Goal: Find specific page/section: Find specific page/section

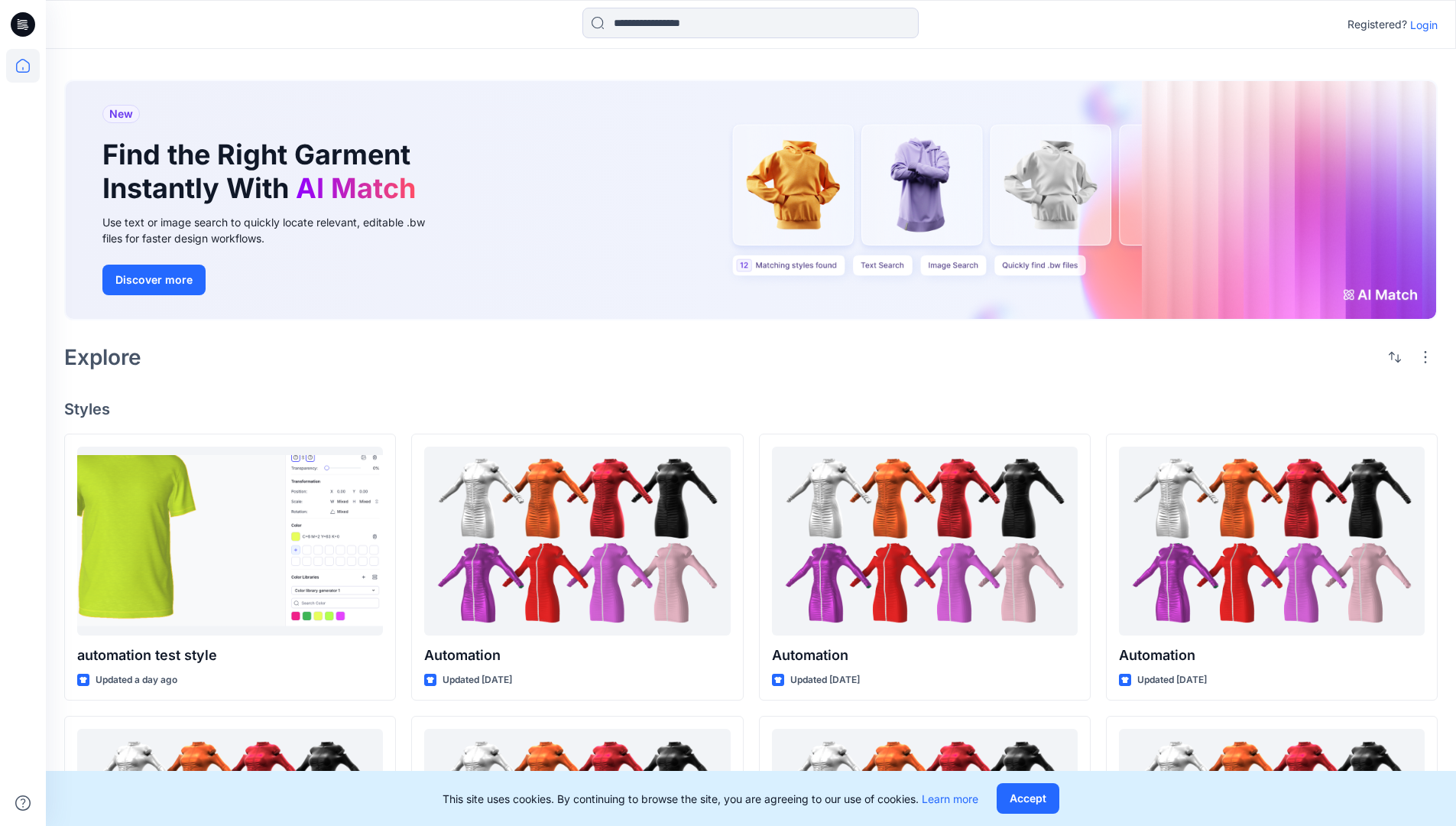
click at [1420, 24] on p "Login" at bounding box center [1423, 24] width 27 height 16
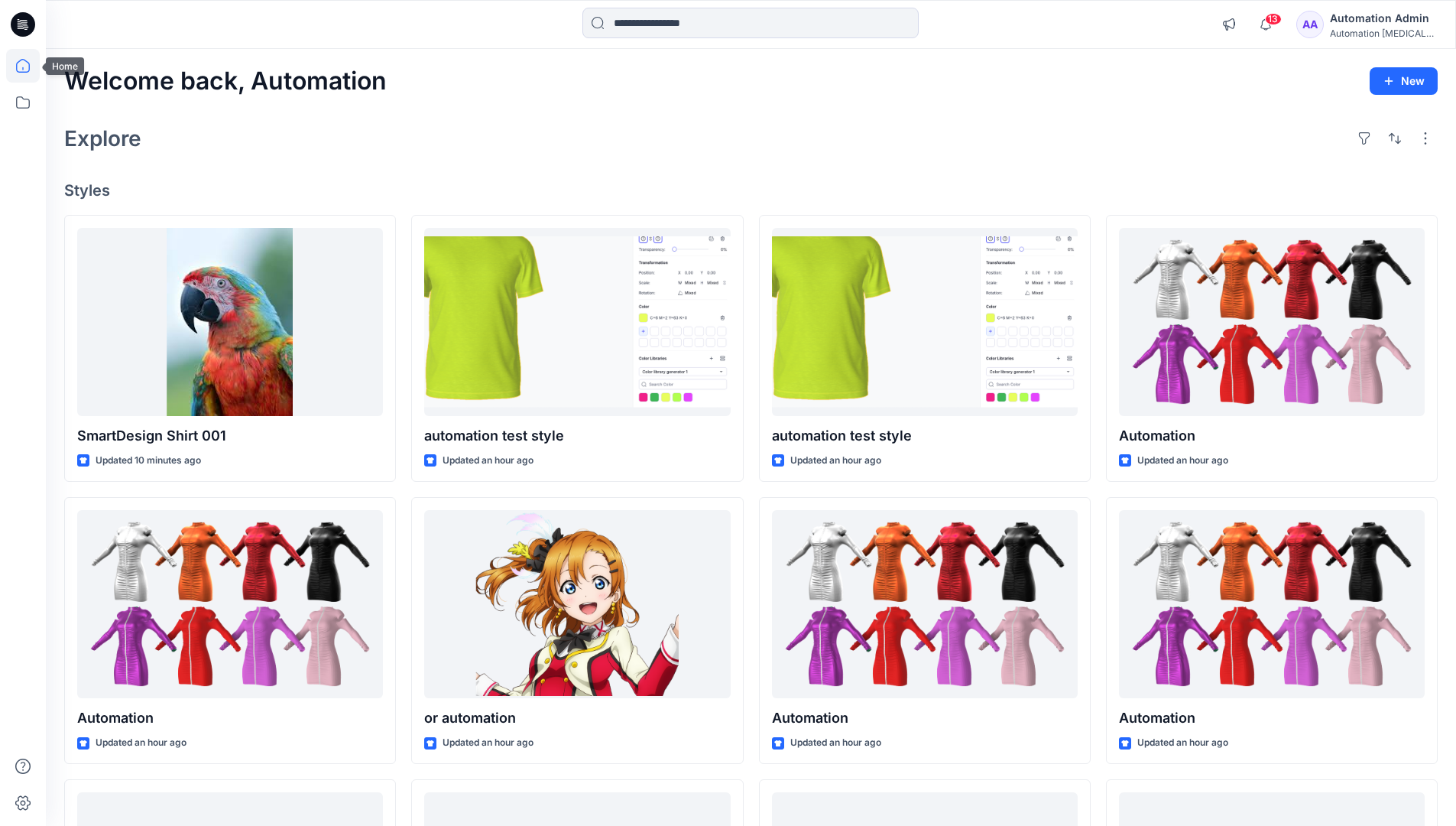
click at [29, 66] on icon at bounding box center [23, 66] width 14 height 14
click at [27, 103] on icon at bounding box center [23, 102] width 34 height 34
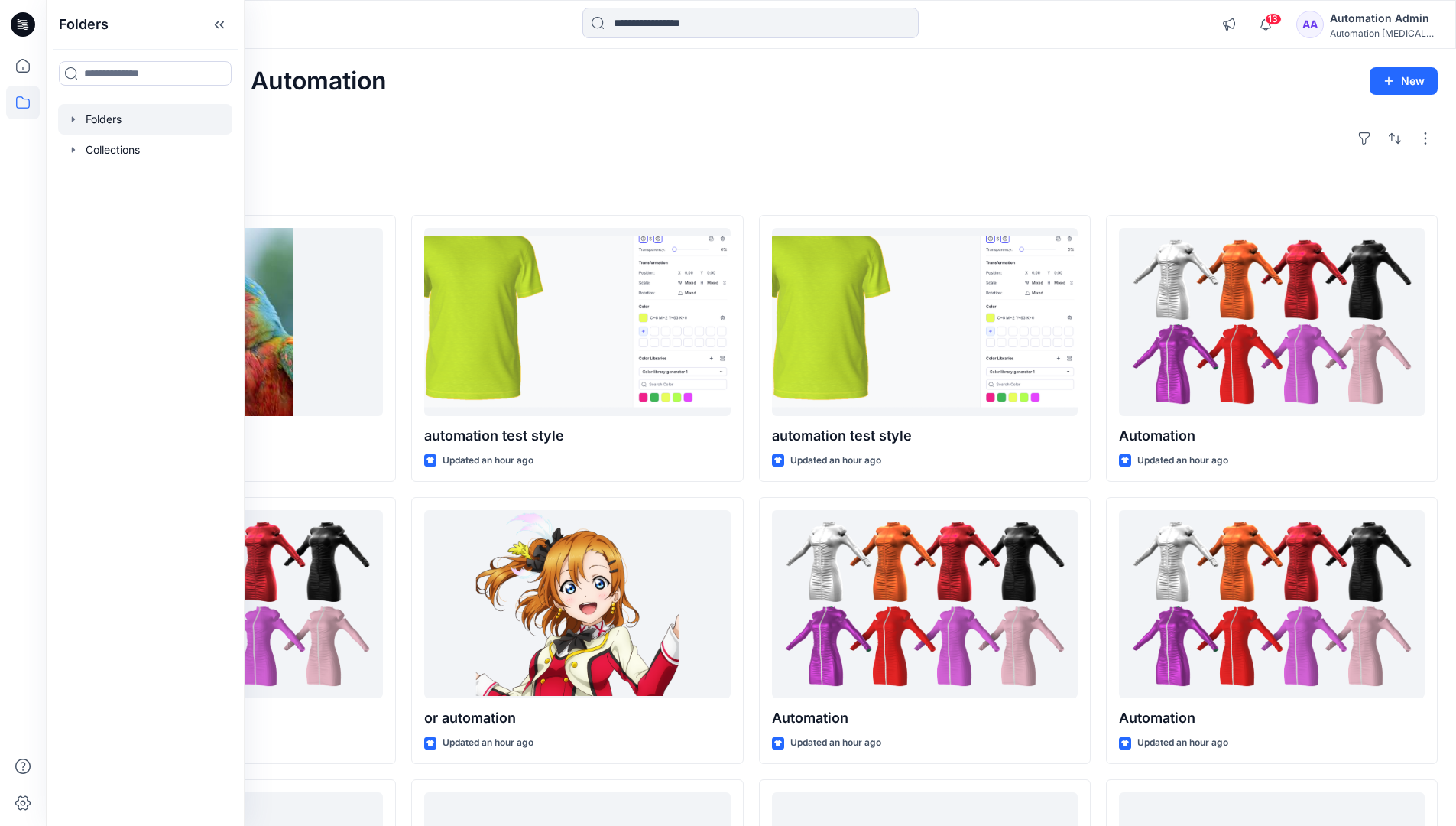
click at [163, 121] on div at bounding box center [145, 119] width 174 height 31
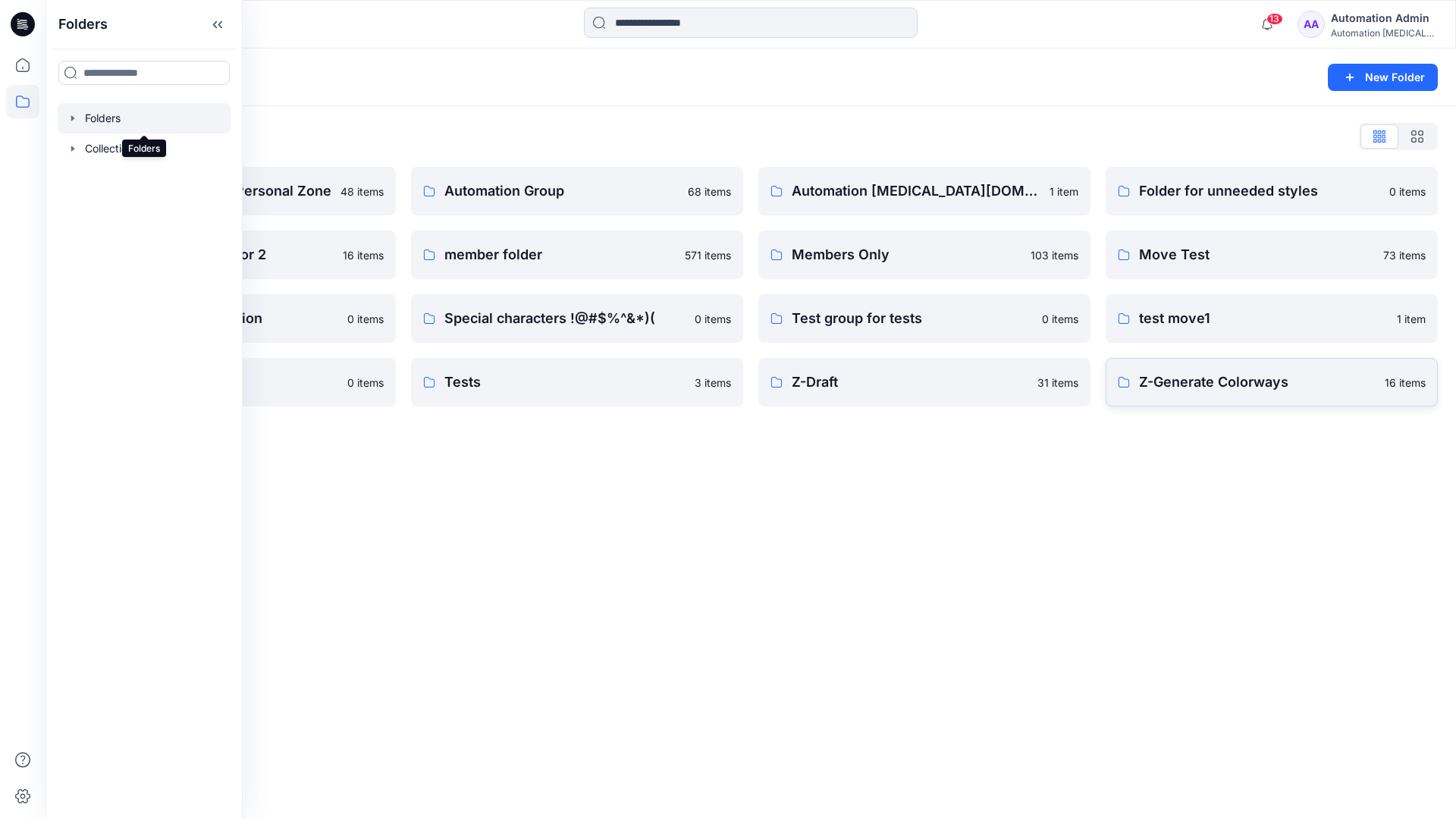
click at [1314, 381] on p "Z-Generate Colorways" at bounding box center [1258, 382] width 236 height 21
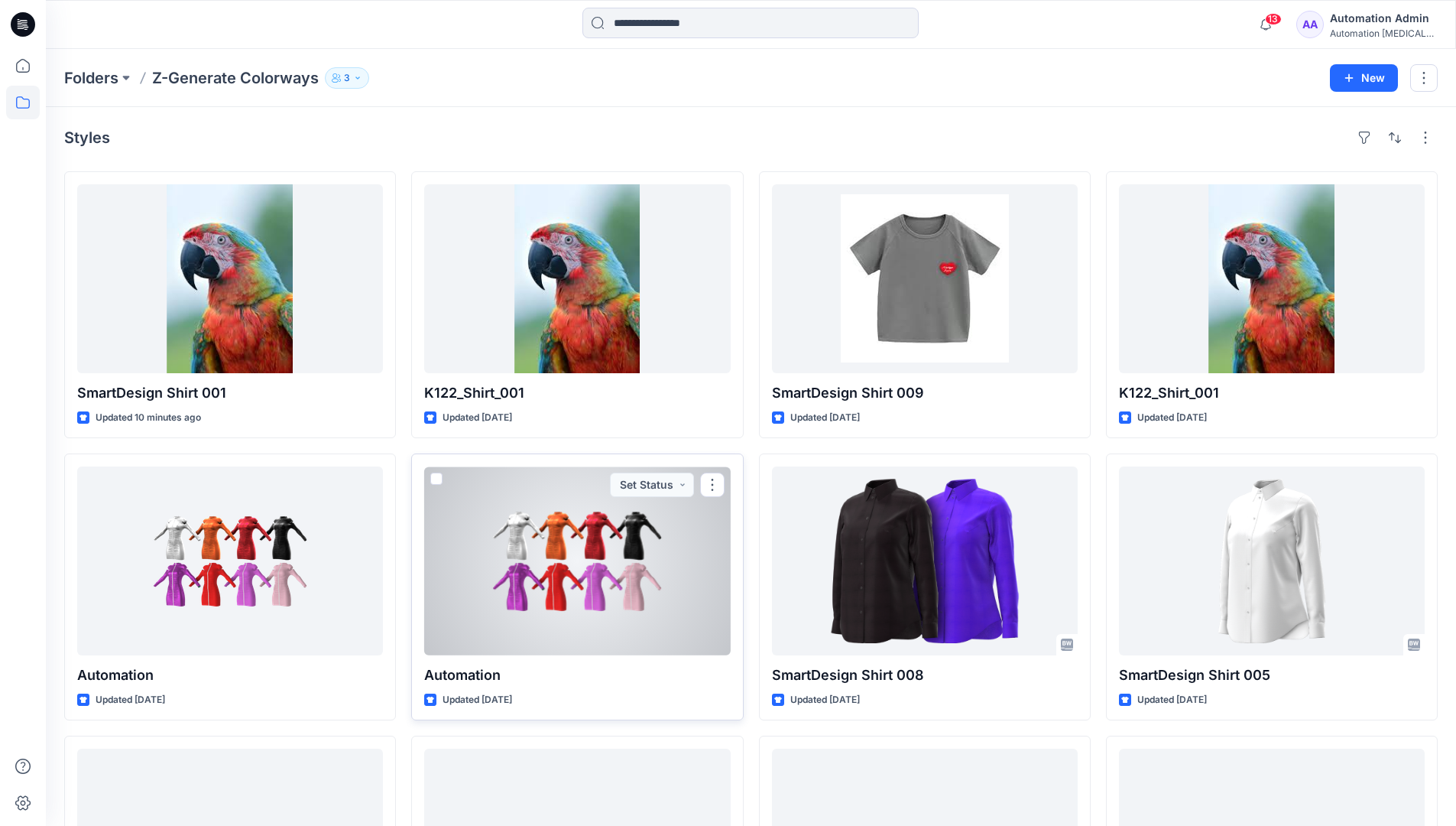
click at [440, 477] on span at bounding box center [436, 479] width 12 height 12
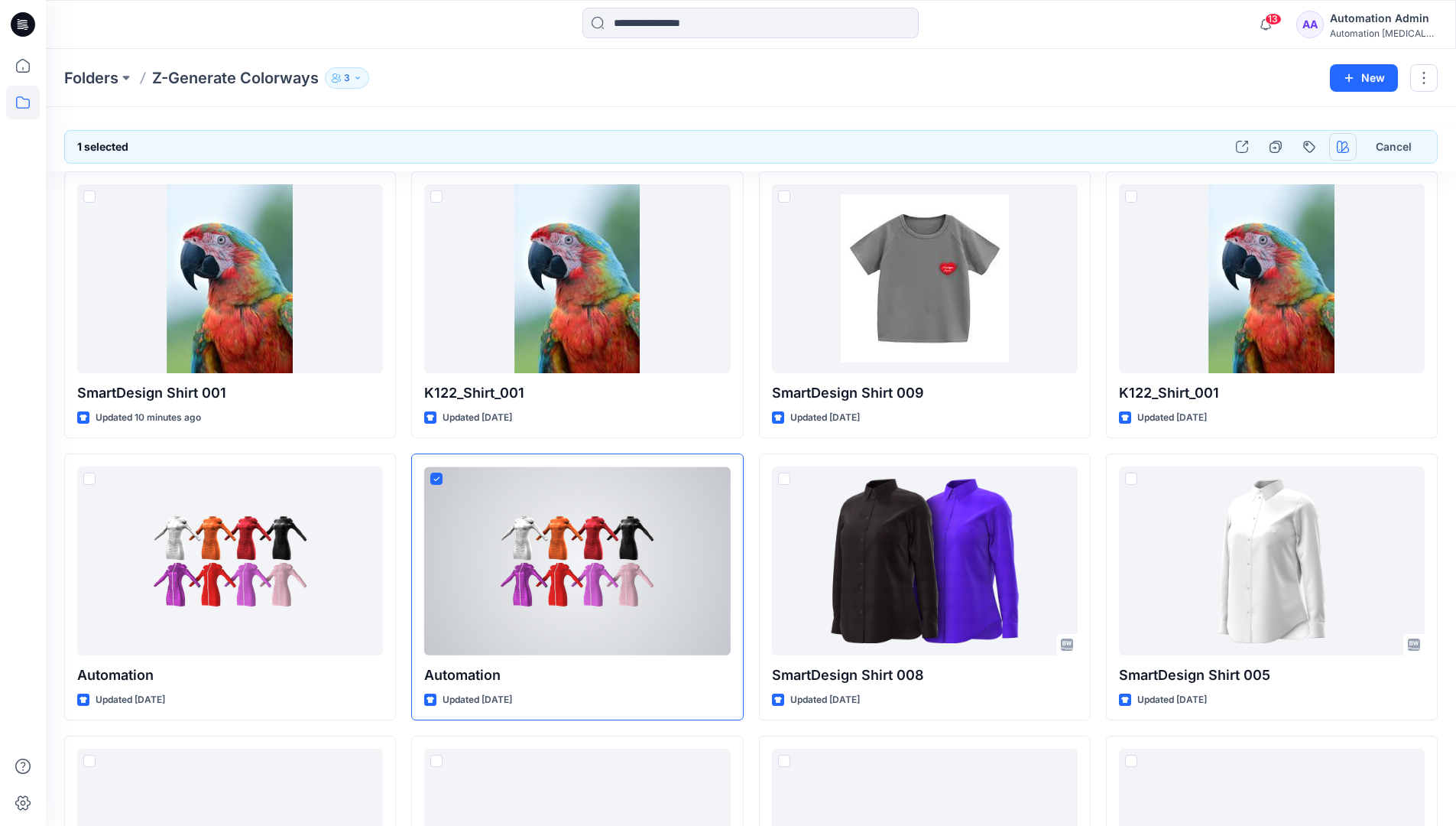
click at [1342, 147] on icon "button" at bounding box center [1342, 146] width 12 height 12
